Goal: Task Accomplishment & Management: Complete application form

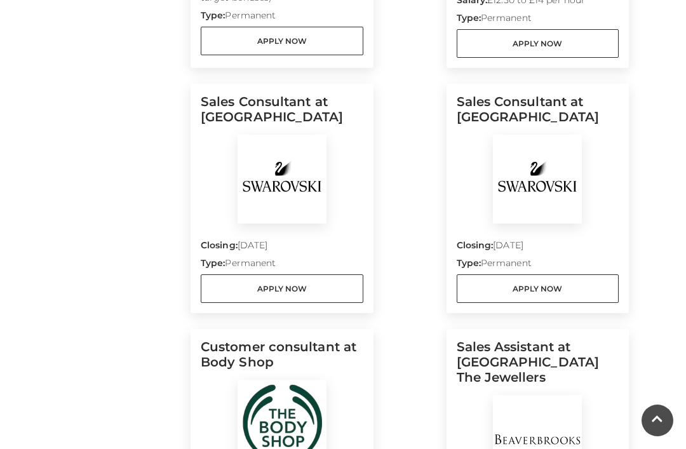
scroll to position [908, 0]
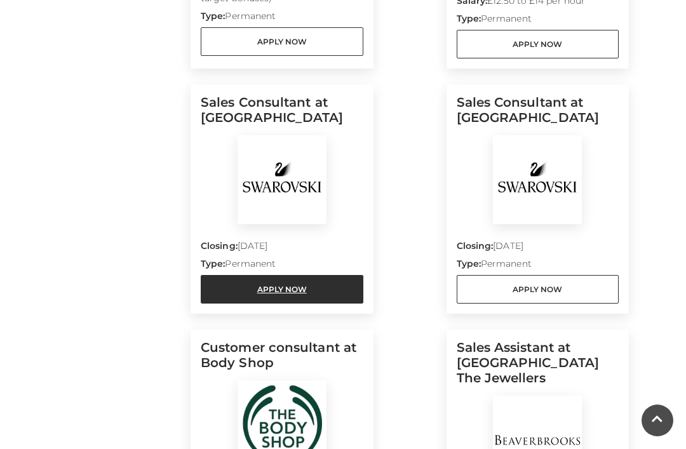
click at [329, 300] on link "Apply Now" at bounding box center [282, 289] width 163 height 29
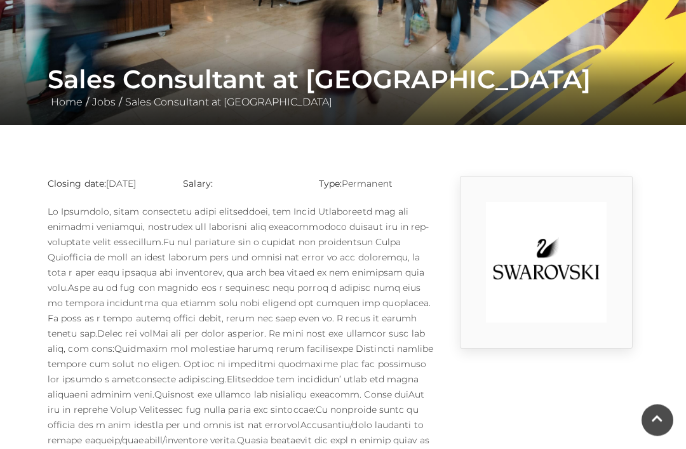
scroll to position [208, 0]
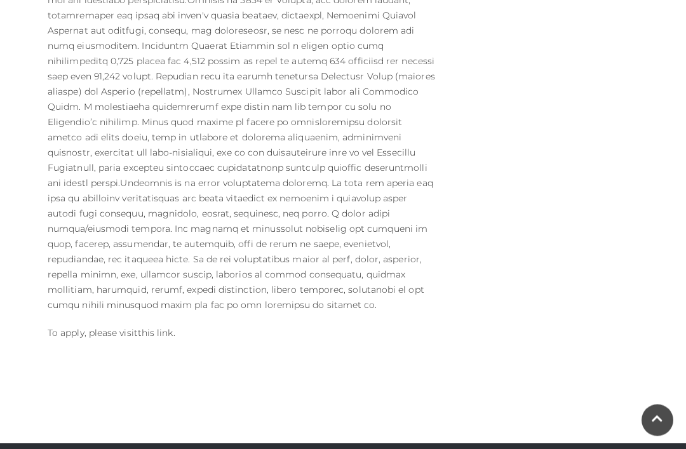
click at [147, 328] on link "this link" at bounding box center [156, 333] width 36 height 11
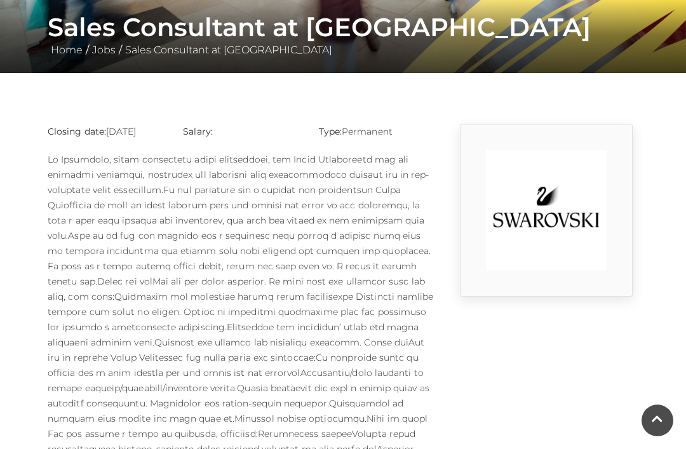
scroll to position [244, 0]
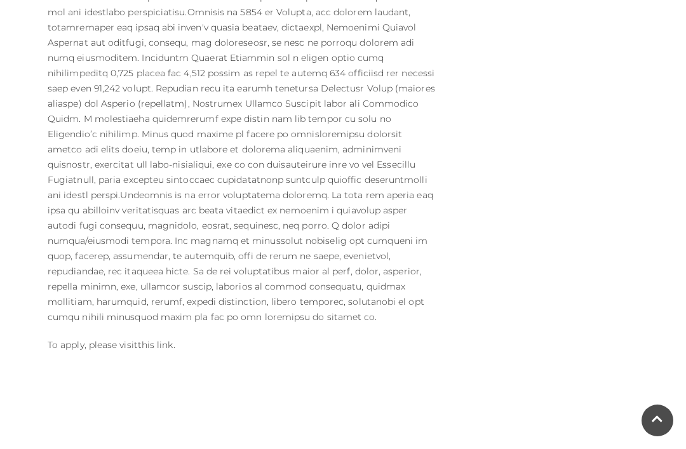
click at [149, 339] on link "this link" at bounding box center [156, 344] width 36 height 11
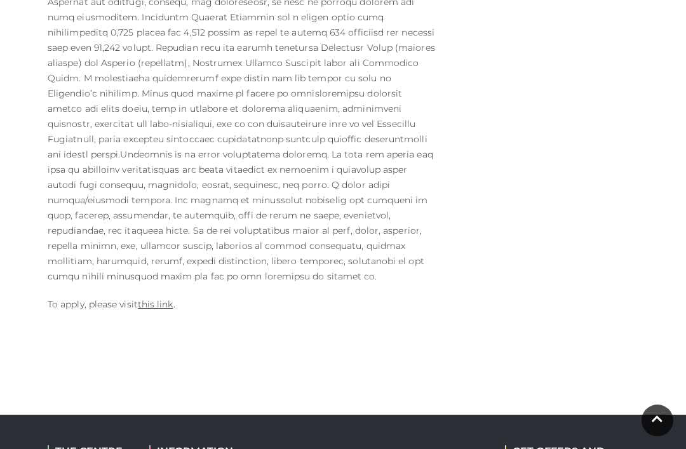
click at [160, 298] on link "this link" at bounding box center [156, 303] width 36 height 11
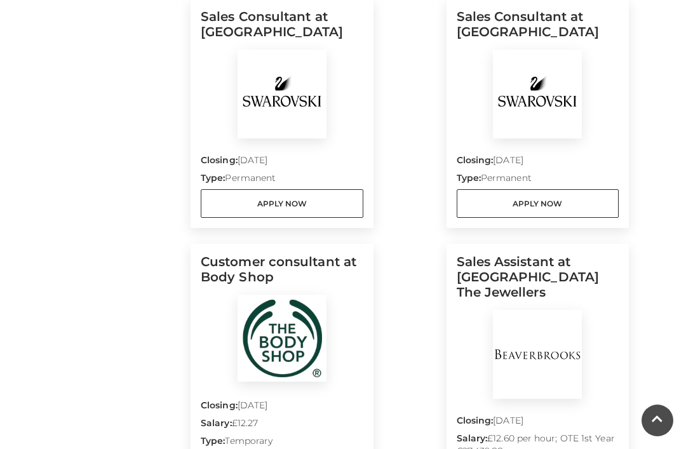
scroll to position [1041, 0]
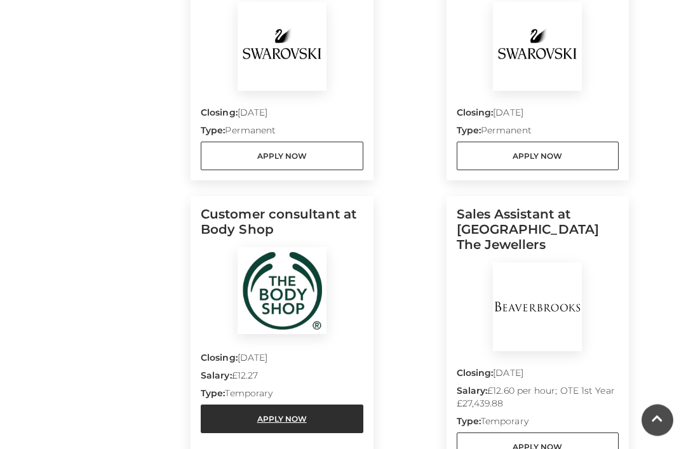
click at [331, 420] on link "Apply Now" at bounding box center [282, 419] width 163 height 29
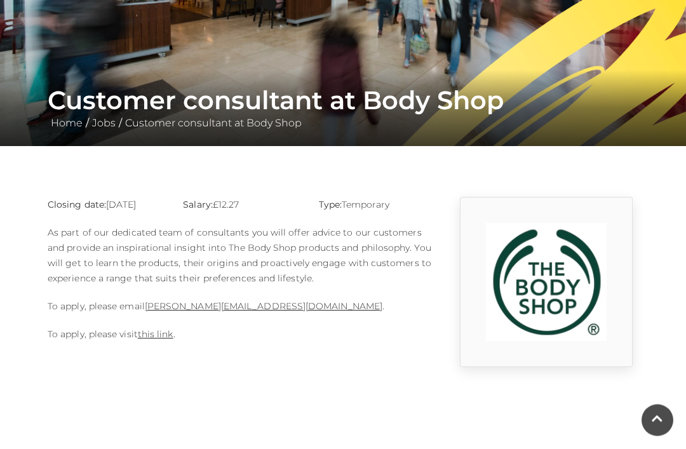
scroll to position [170, 0]
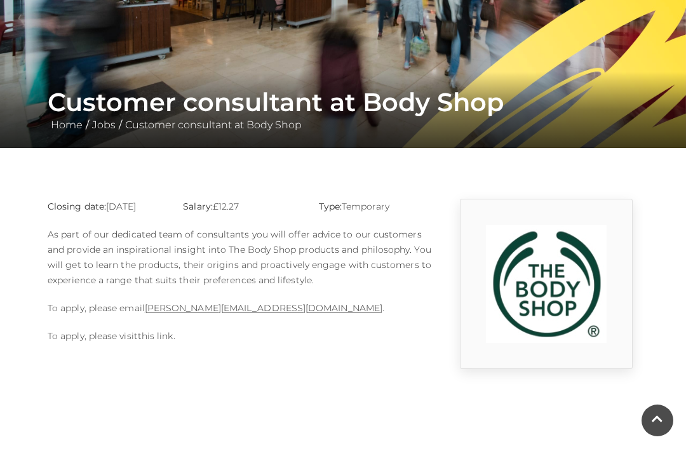
click at [156, 340] on link "this link" at bounding box center [156, 335] width 36 height 11
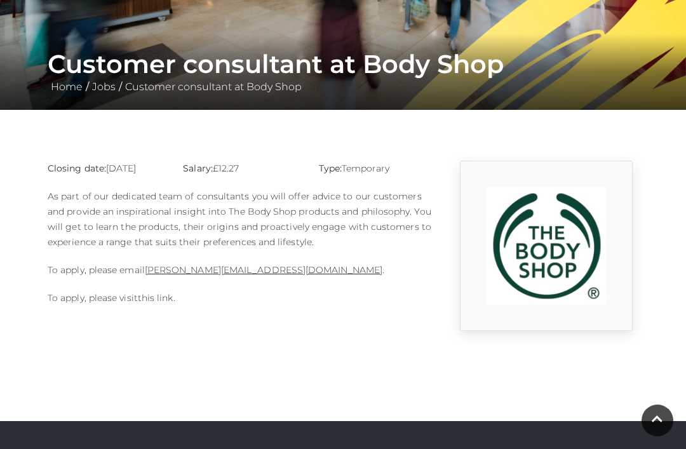
scroll to position [210, 0]
